Goal: Task Accomplishment & Management: Complete application form

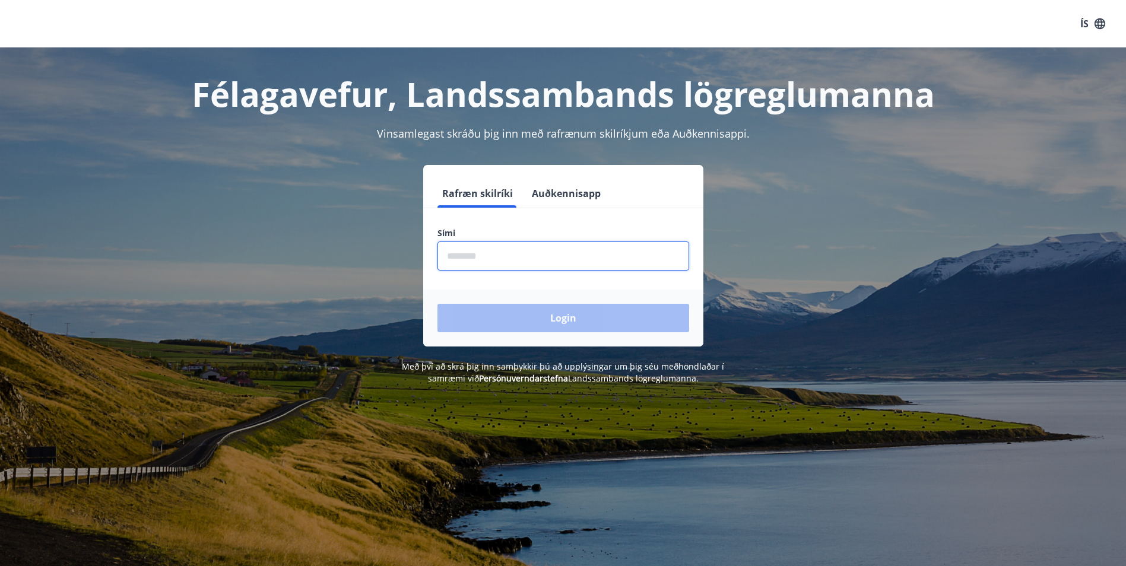
click at [525, 254] on input "phone" at bounding box center [563, 255] width 252 height 29
type input "********"
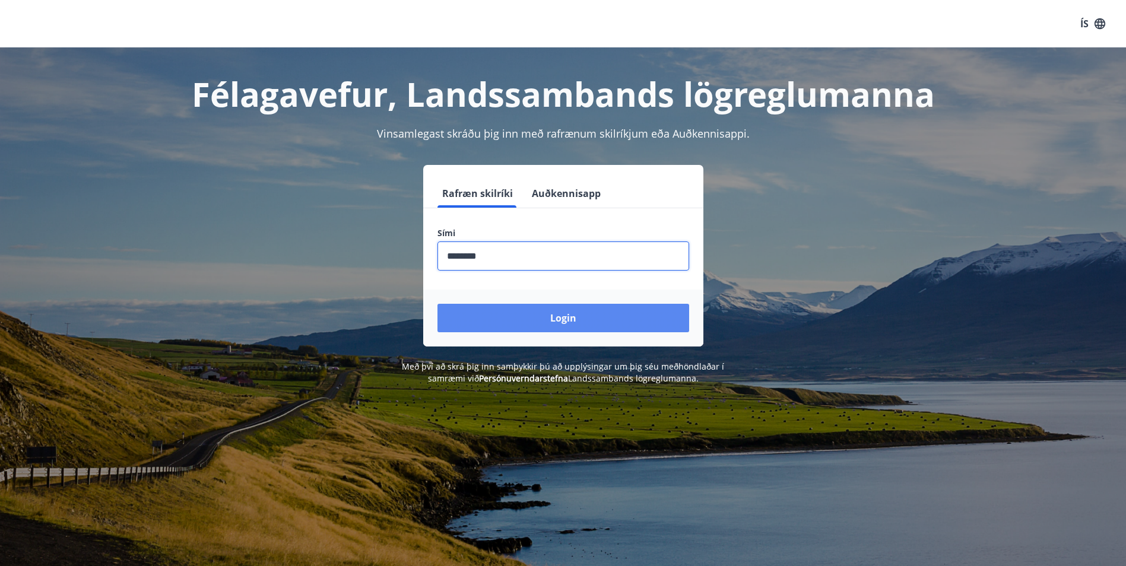
click at [484, 317] on button "Login" at bounding box center [563, 318] width 252 height 28
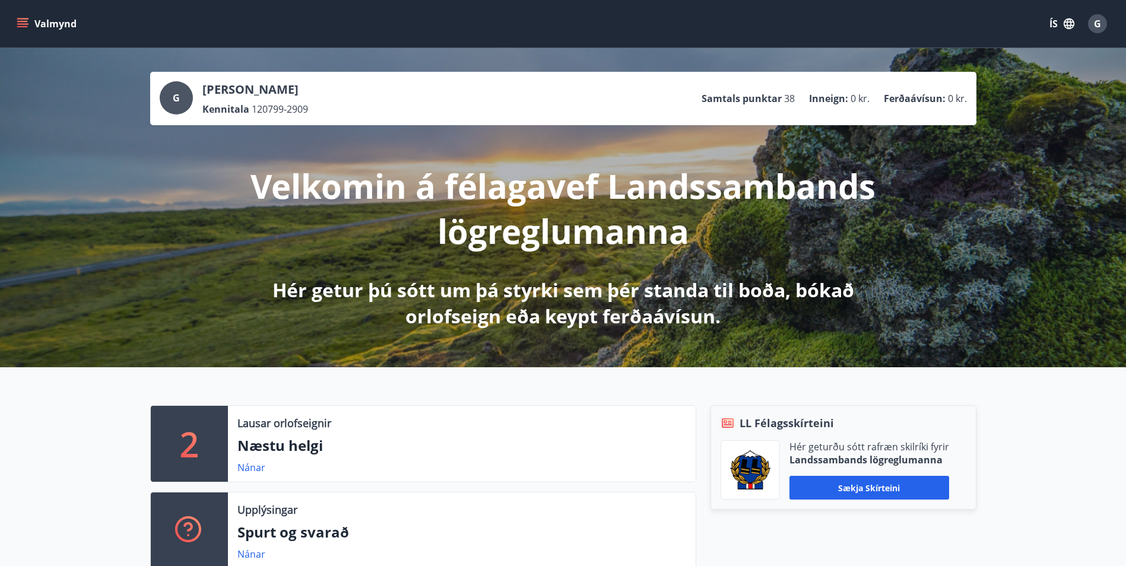
click at [26, 33] on button "Valmynd" at bounding box center [47, 23] width 67 height 21
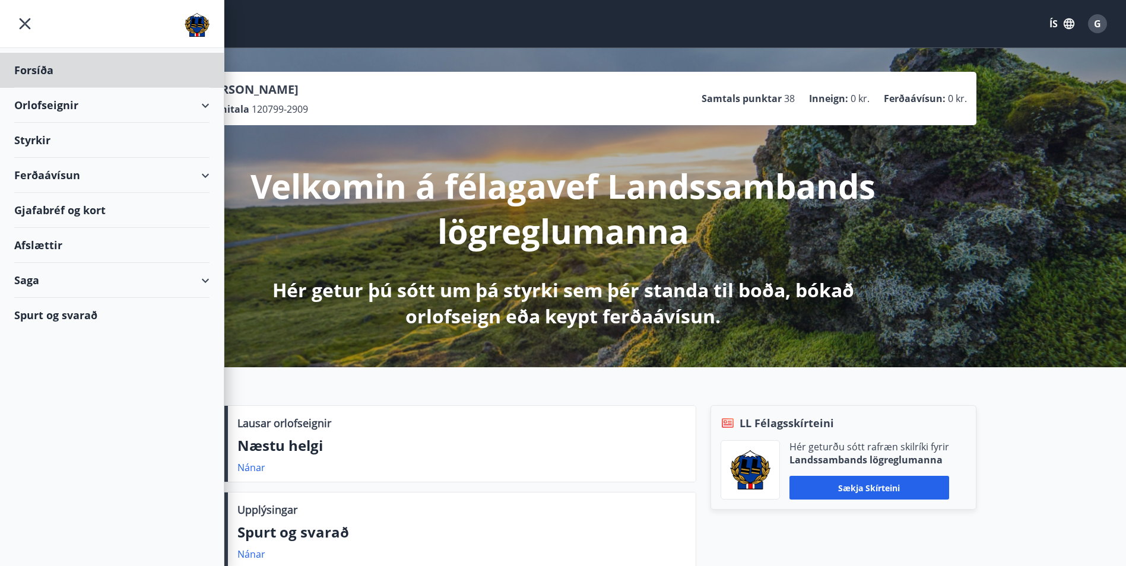
click at [37, 145] on div "Styrkir" at bounding box center [111, 140] width 195 height 35
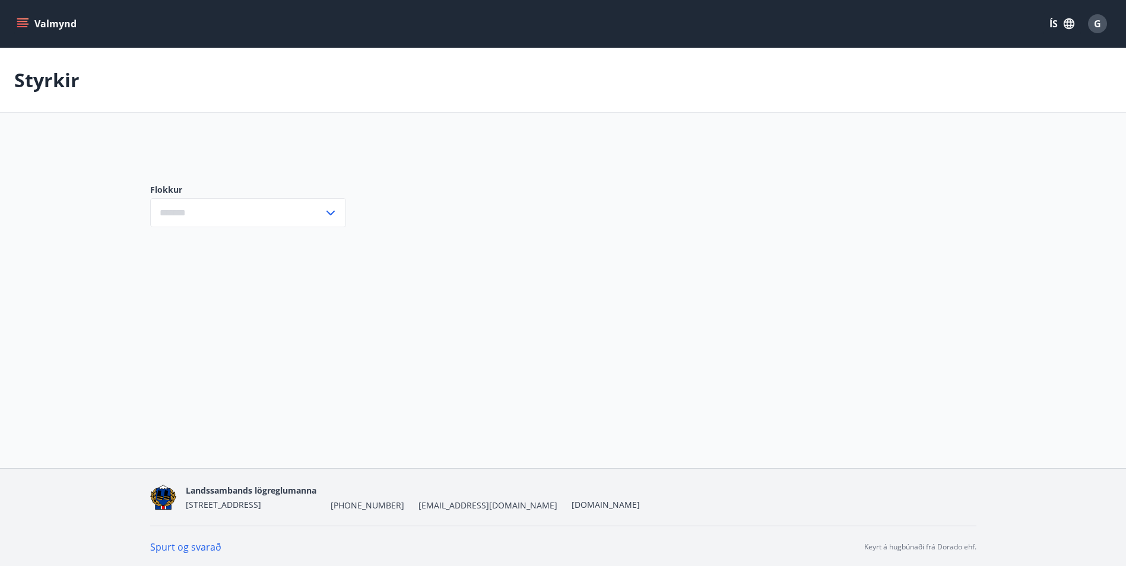
type input "***"
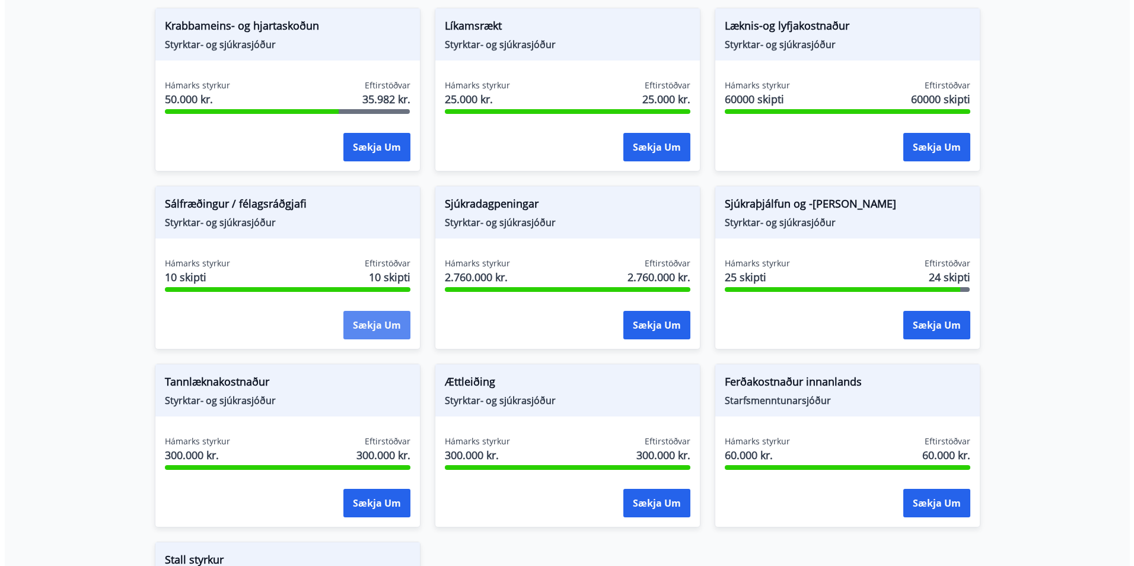
scroll to position [771, 0]
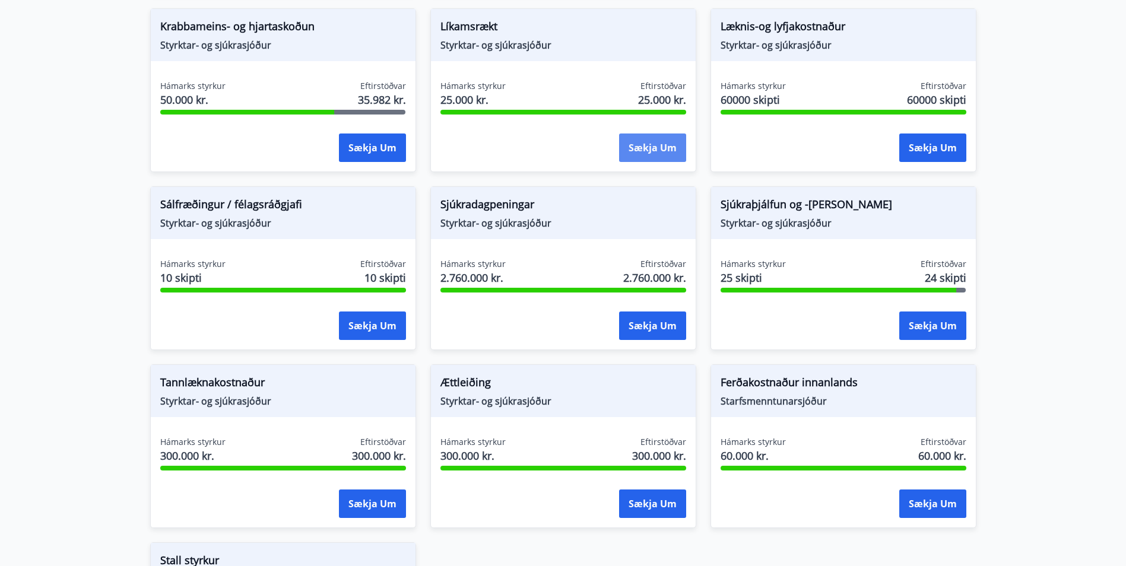
click at [639, 138] on button "Sækja um" at bounding box center [652, 148] width 67 height 28
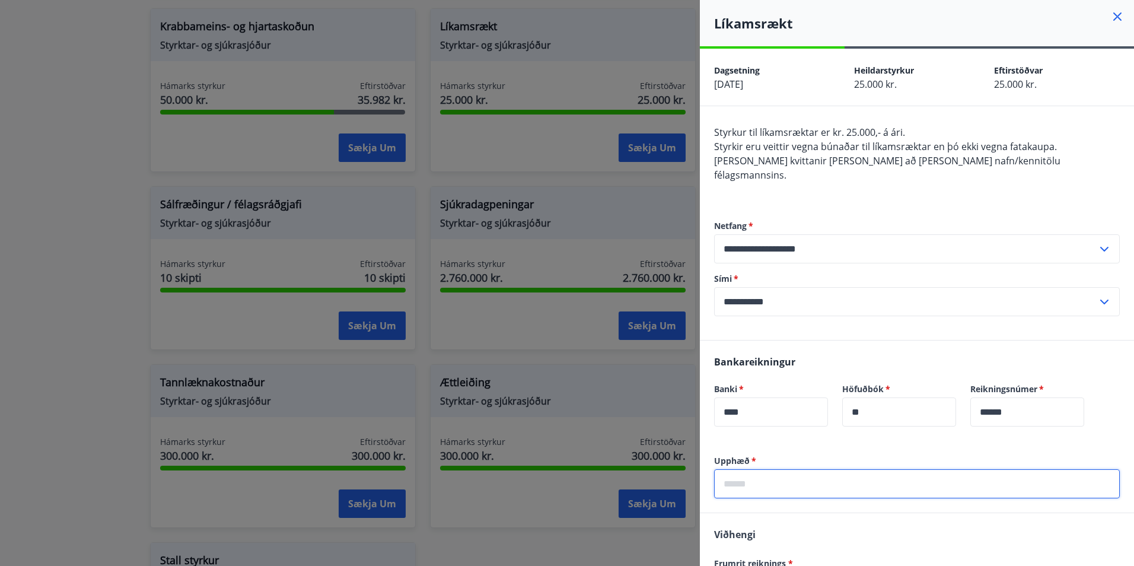
click at [805, 469] on input "text" at bounding box center [917, 483] width 406 height 29
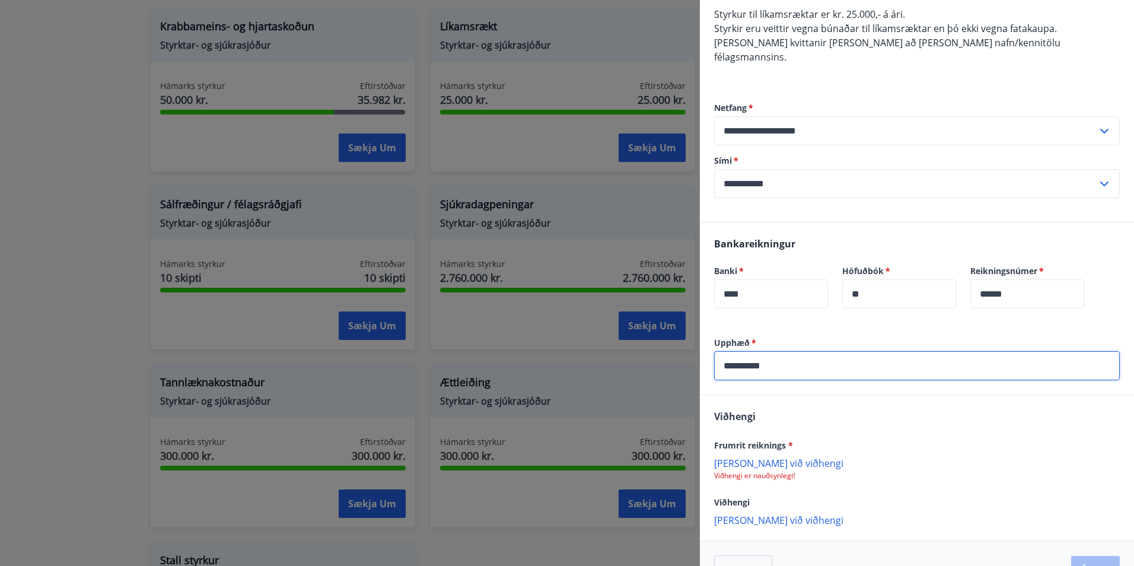
scroll to position [119, 0]
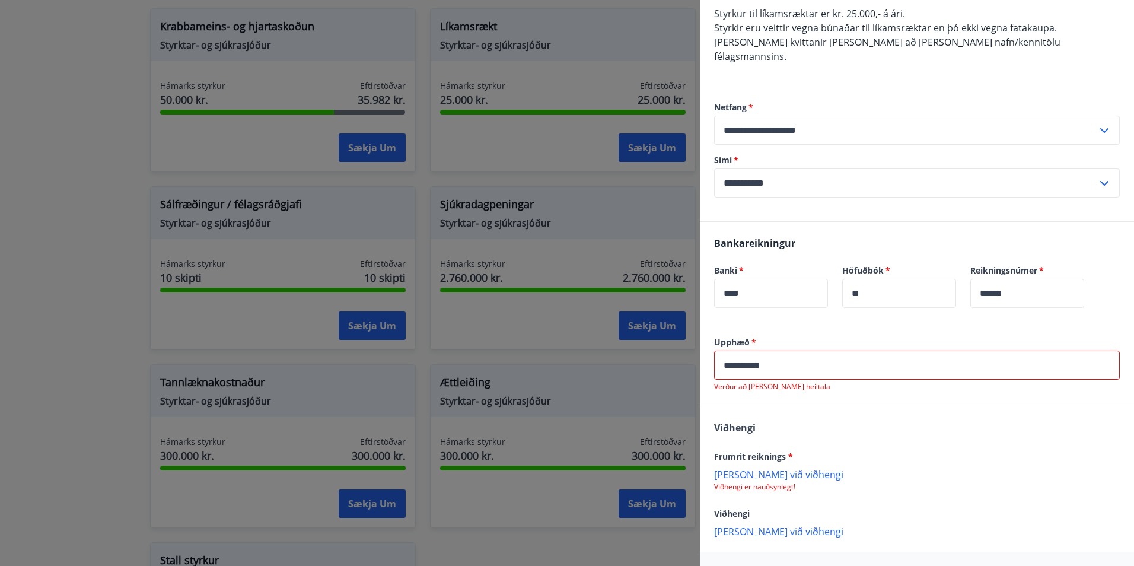
click at [773, 451] on div "Frumrit reiknings * Bæta við viðhengi Viðhengi er nauðsynlegt!" at bounding box center [917, 470] width 406 height 43
click at [788, 352] on input "**********" at bounding box center [917, 365] width 406 height 29
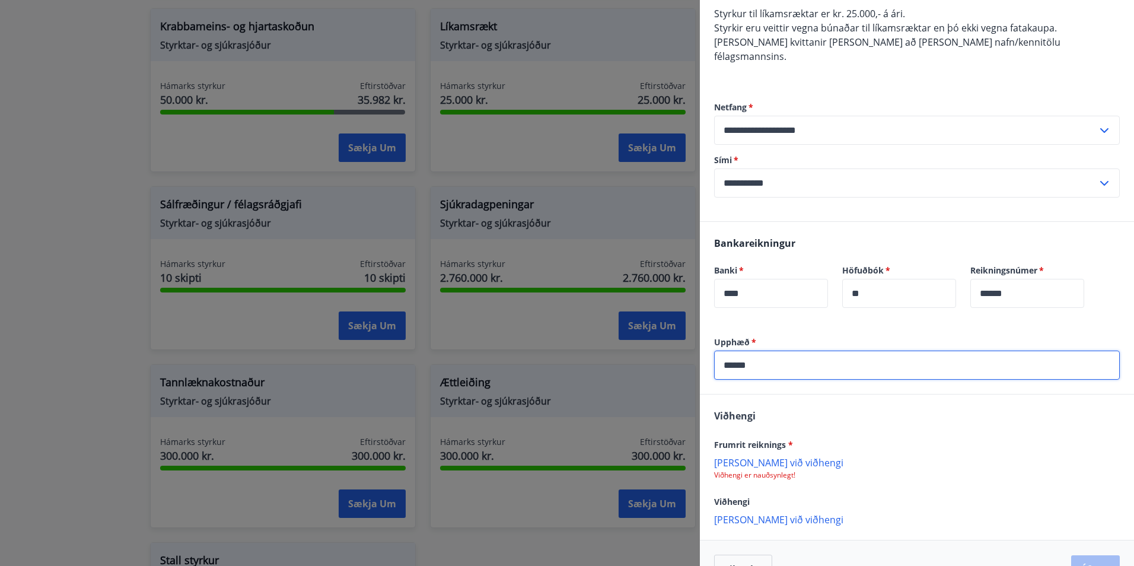
type input "******"
click at [757, 456] on p "Bæta við viðhengi" at bounding box center [917, 462] width 406 height 12
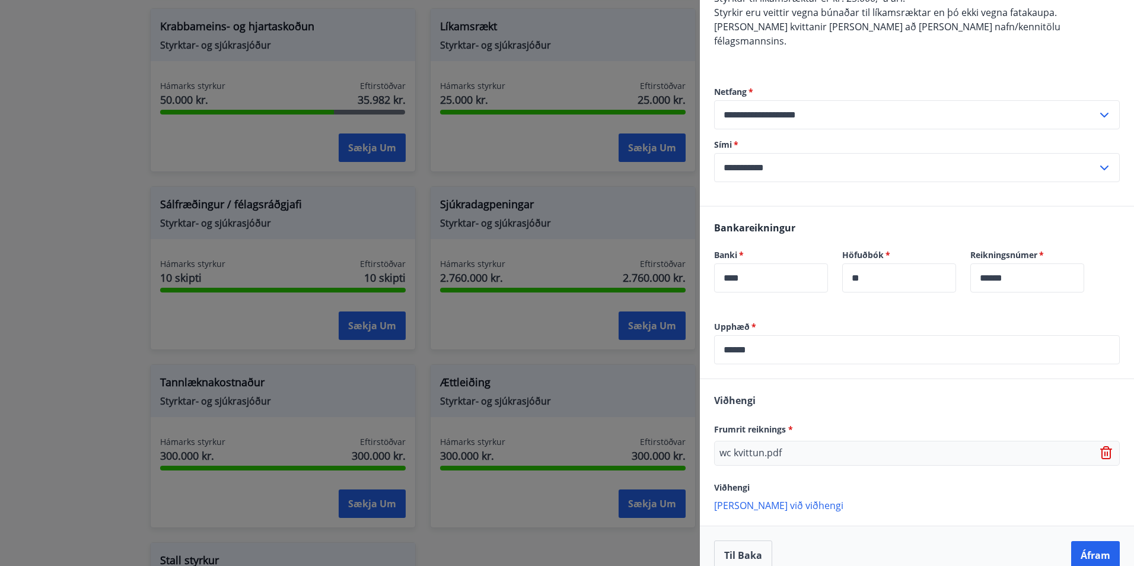
scroll to position [138, 0]
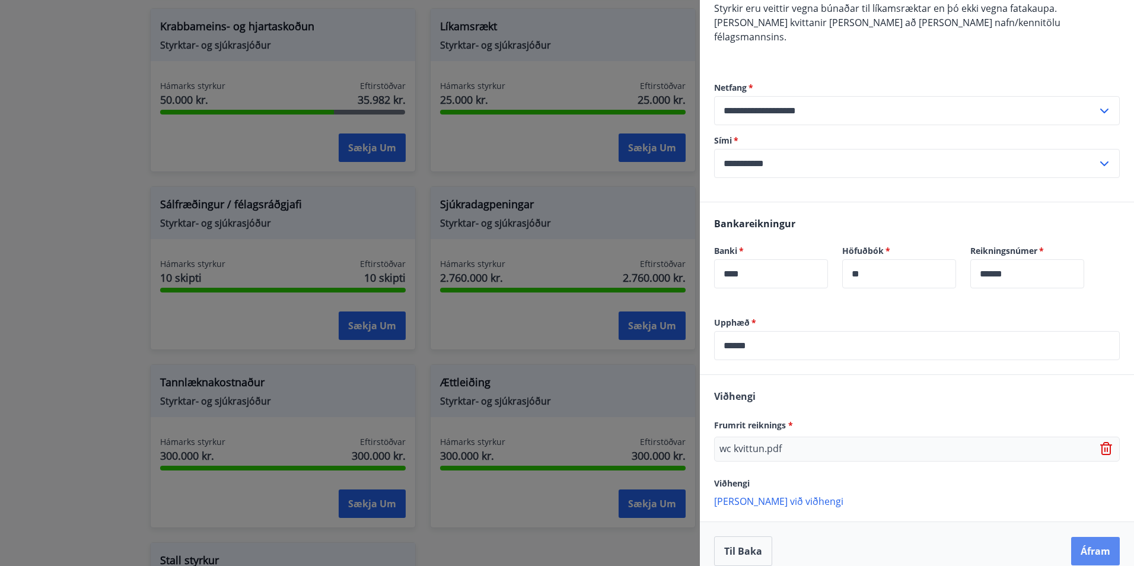
click at [1105, 537] on button "Áfram" at bounding box center [1096, 551] width 49 height 28
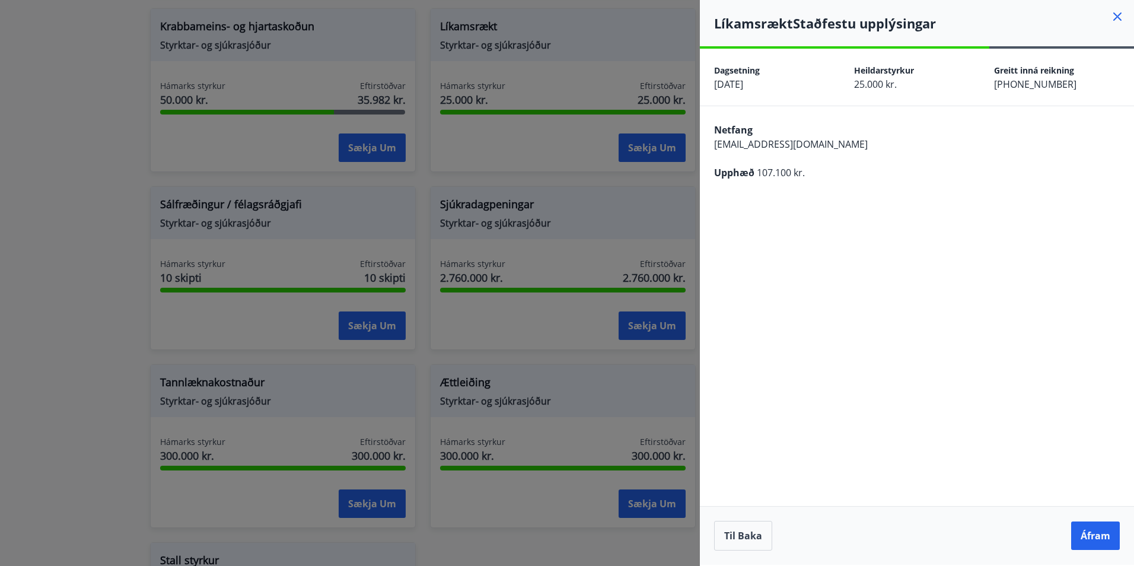
scroll to position [0, 0]
click at [1099, 545] on button "Áfram" at bounding box center [1096, 536] width 49 height 28
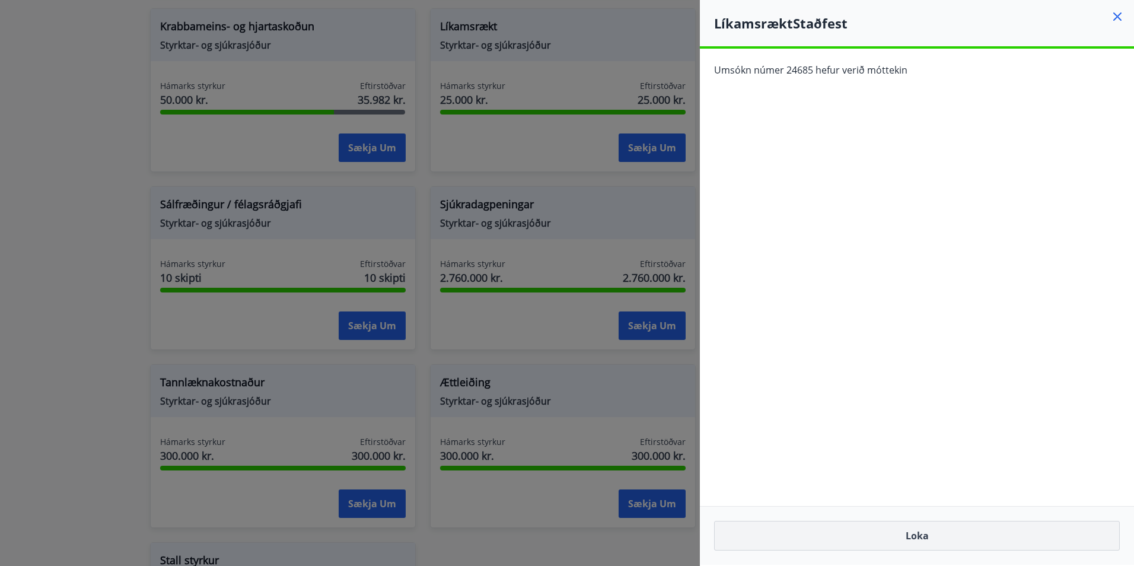
click at [779, 542] on button "Loka" at bounding box center [917, 536] width 406 height 30
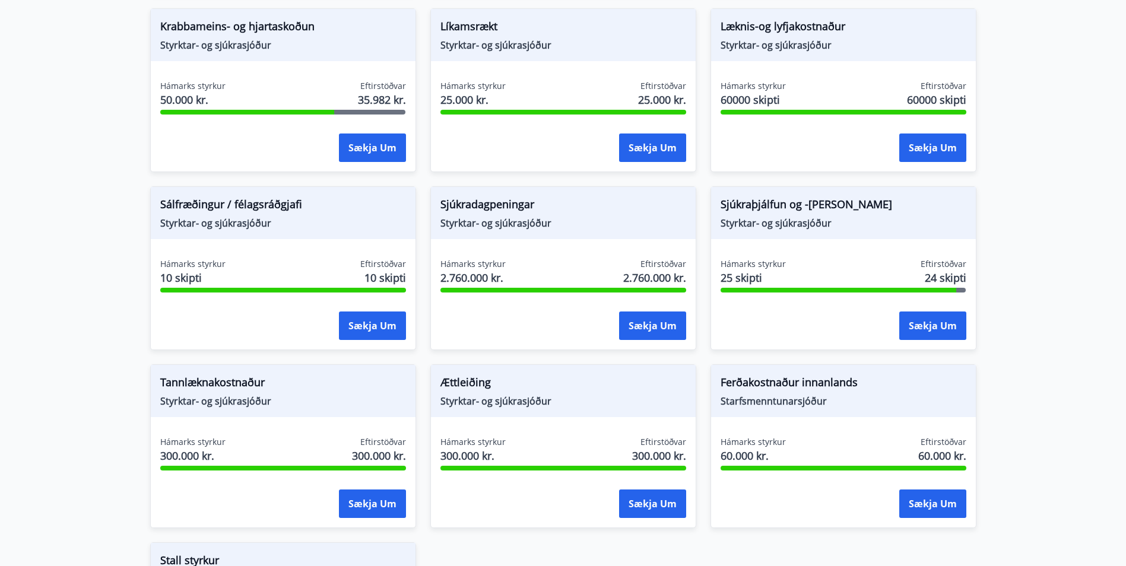
click at [856, 265] on div "Hámarks styrkur 25 skipti Eftirstöðvar 24 skipti" at bounding box center [843, 273] width 246 height 30
click at [930, 317] on button "Sækja um" at bounding box center [932, 326] width 67 height 28
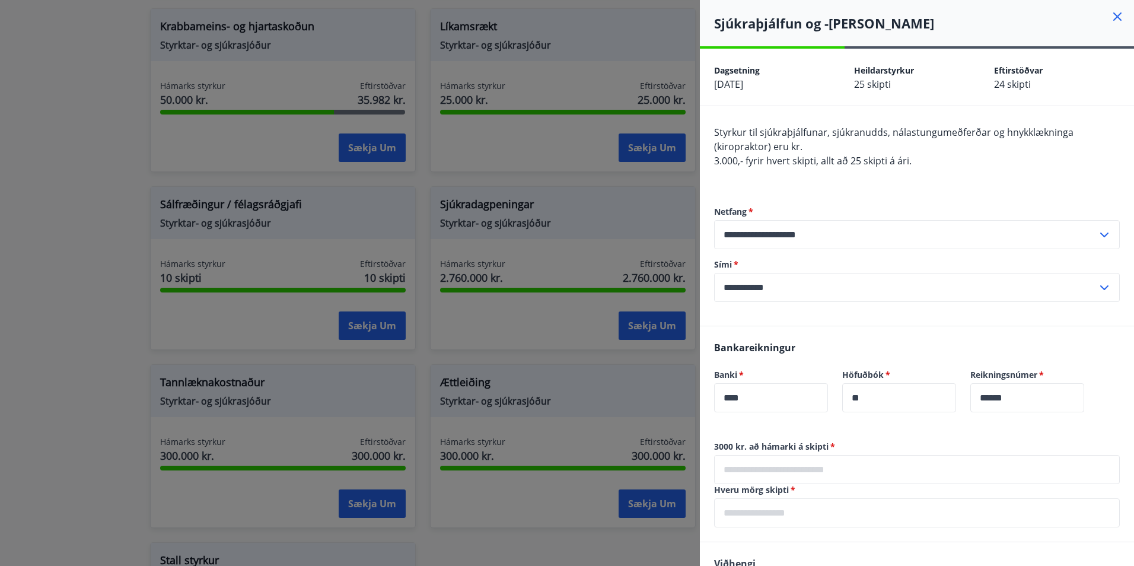
click at [1111, 21] on icon at bounding box center [1118, 16] width 14 height 14
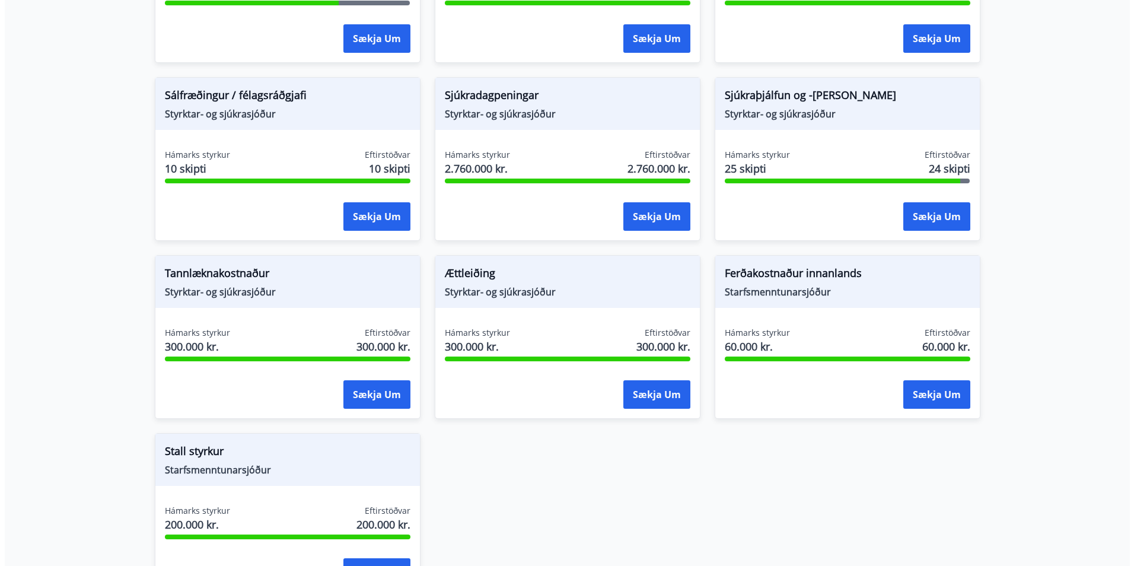
scroll to position [890, 0]
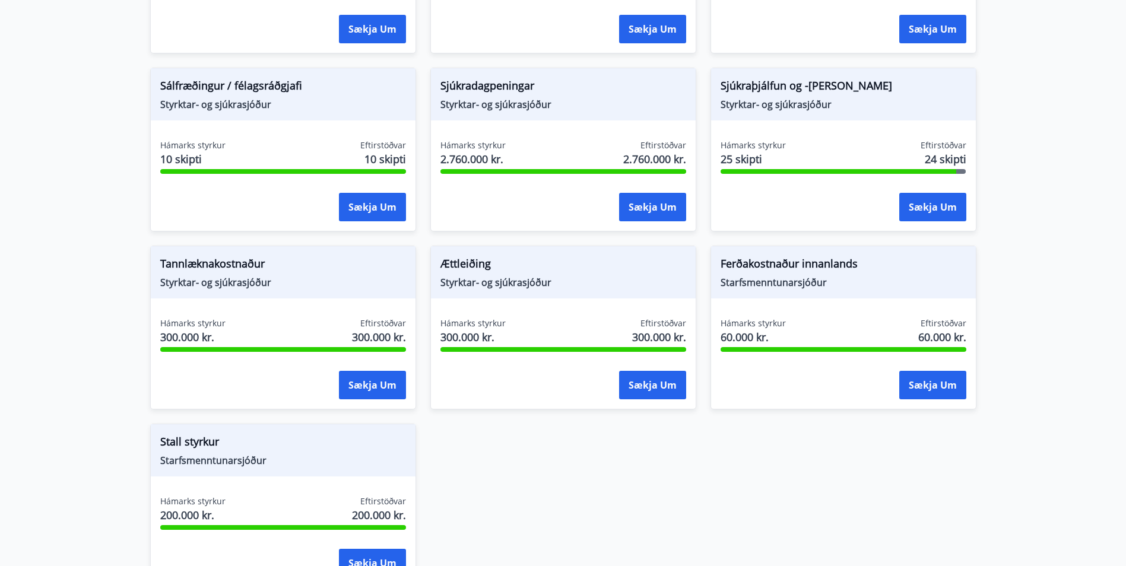
click at [217, 323] on span "Hámarks styrkur" at bounding box center [192, 323] width 65 height 12
drag, startPoint x: 217, startPoint y: 323, endPoint x: 152, endPoint y: 342, distance: 67.4
click at [152, 342] on div "Hámarks styrkur 300.000 kr. Eftirstöðvar 300.000 kr. Sækja um" at bounding box center [283, 360] width 265 height 87
drag, startPoint x: 152, startPoint y: 342, endPoint x: 130, endPoint y: 364, distance: 31.9
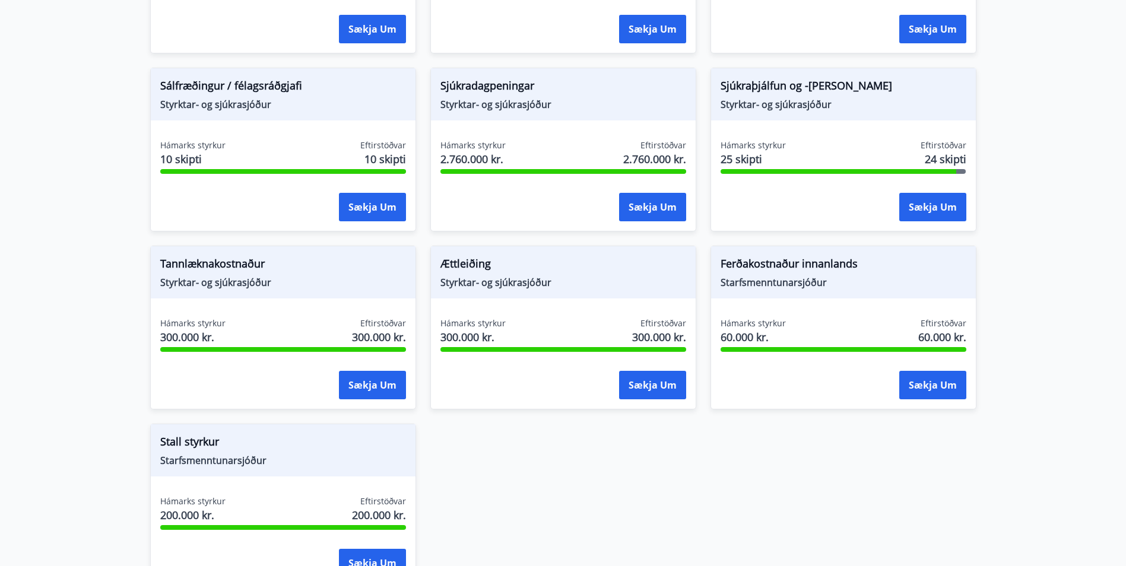
drag, startPoint x: 220, startPoint y: 334, endPoint x: 134, endPoint y: 344, distance: 86.6
click at [356, 382] on button "Sækja um" at bounding box center [372, 385] width 67 height 28
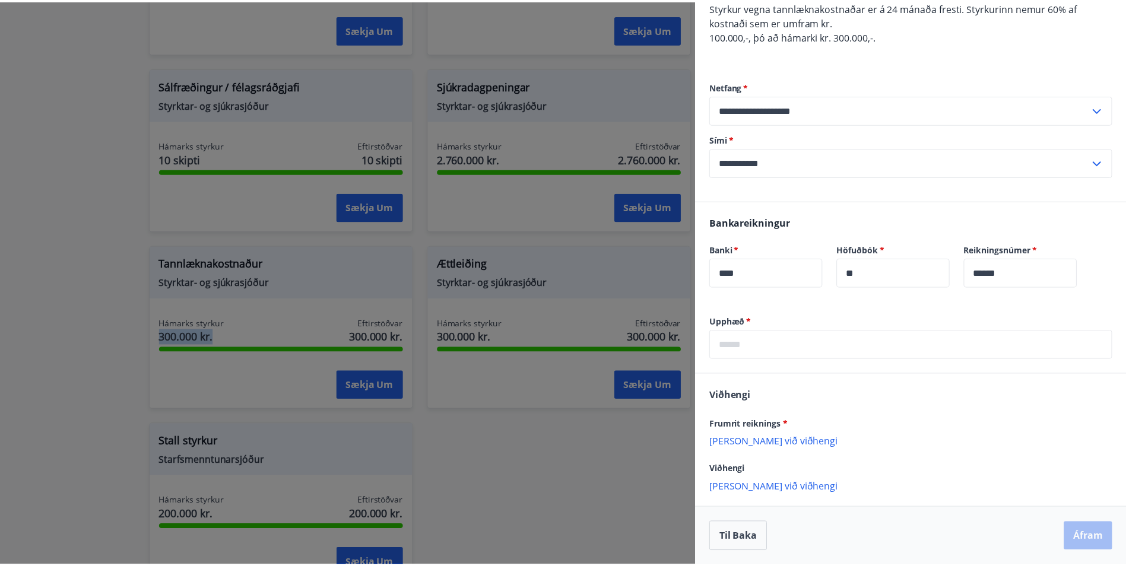
scroll to position [0, 0]
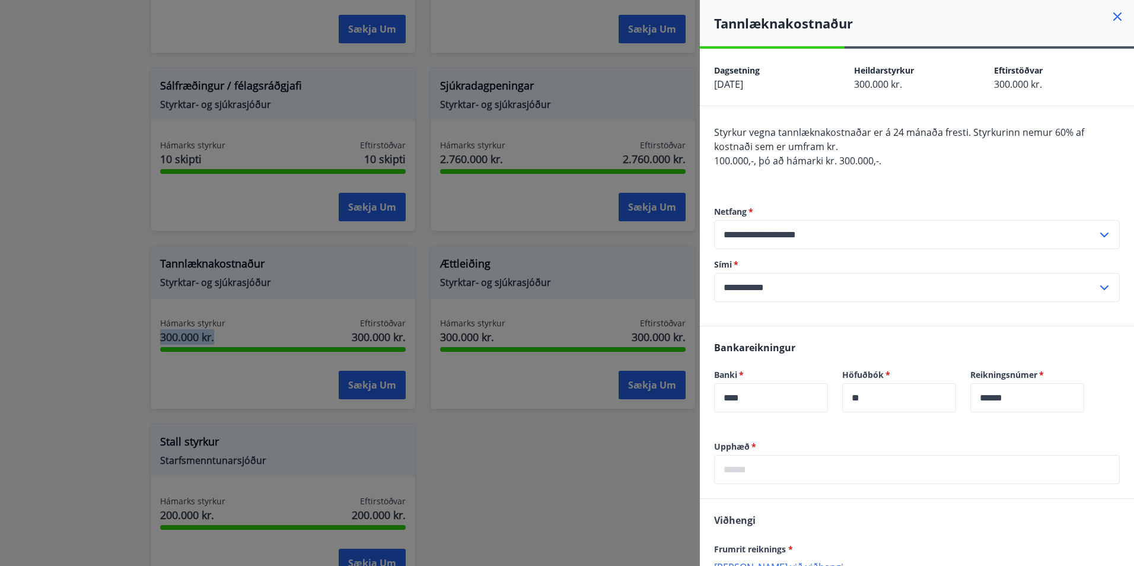
click at [1114, 16] on icon at bounding box center [1118, 16] width 8 height 8
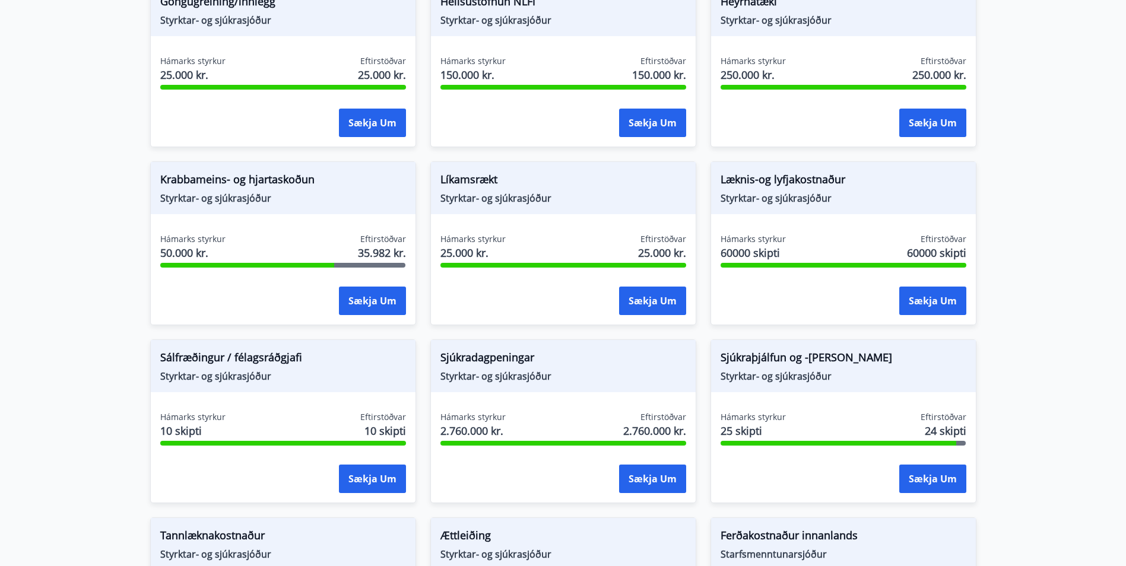
scroll to position [653, 0]
